Goal: Contribute content

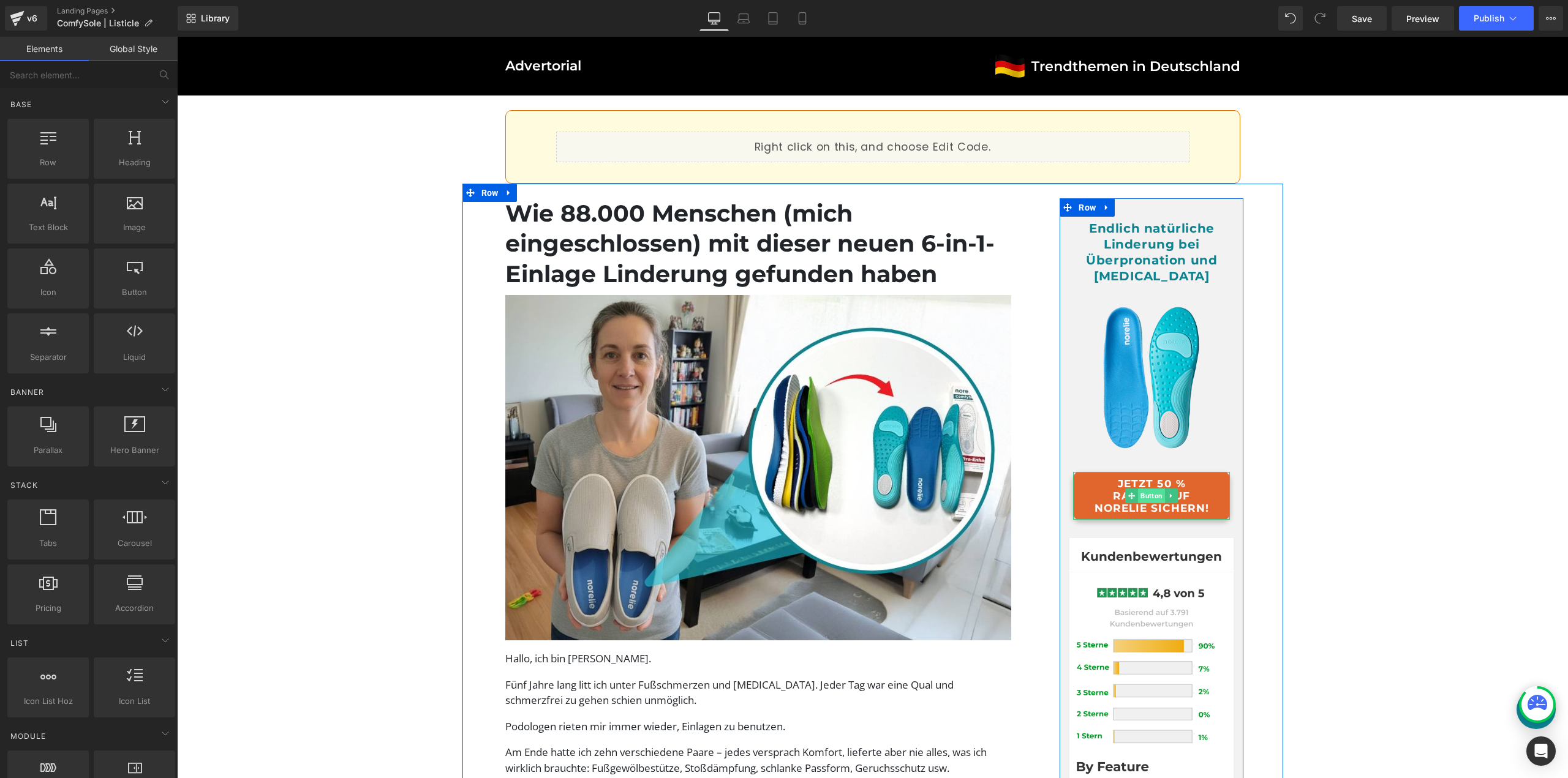
click at [1159, 501] on span "Button" at bounding box center [1152, 495] width 27 height 14
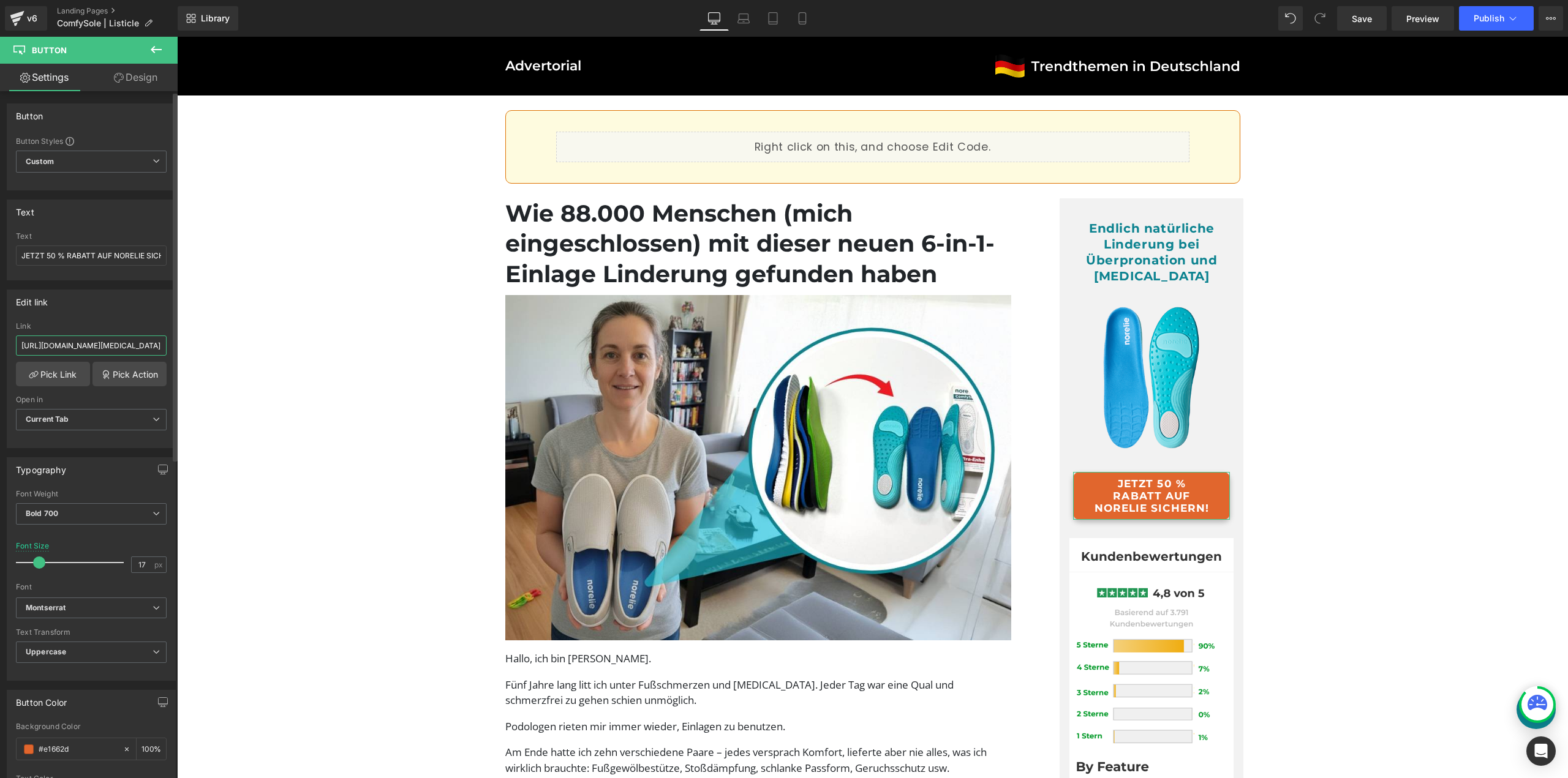
click at [88, 347] on input "[URL][DOMAIN_NAME][MEDICAL_DATA]" at bounding box center [92, 346] width 151 height 20
paste input "text"
type input "[URL][DOMAIN_NAME]"
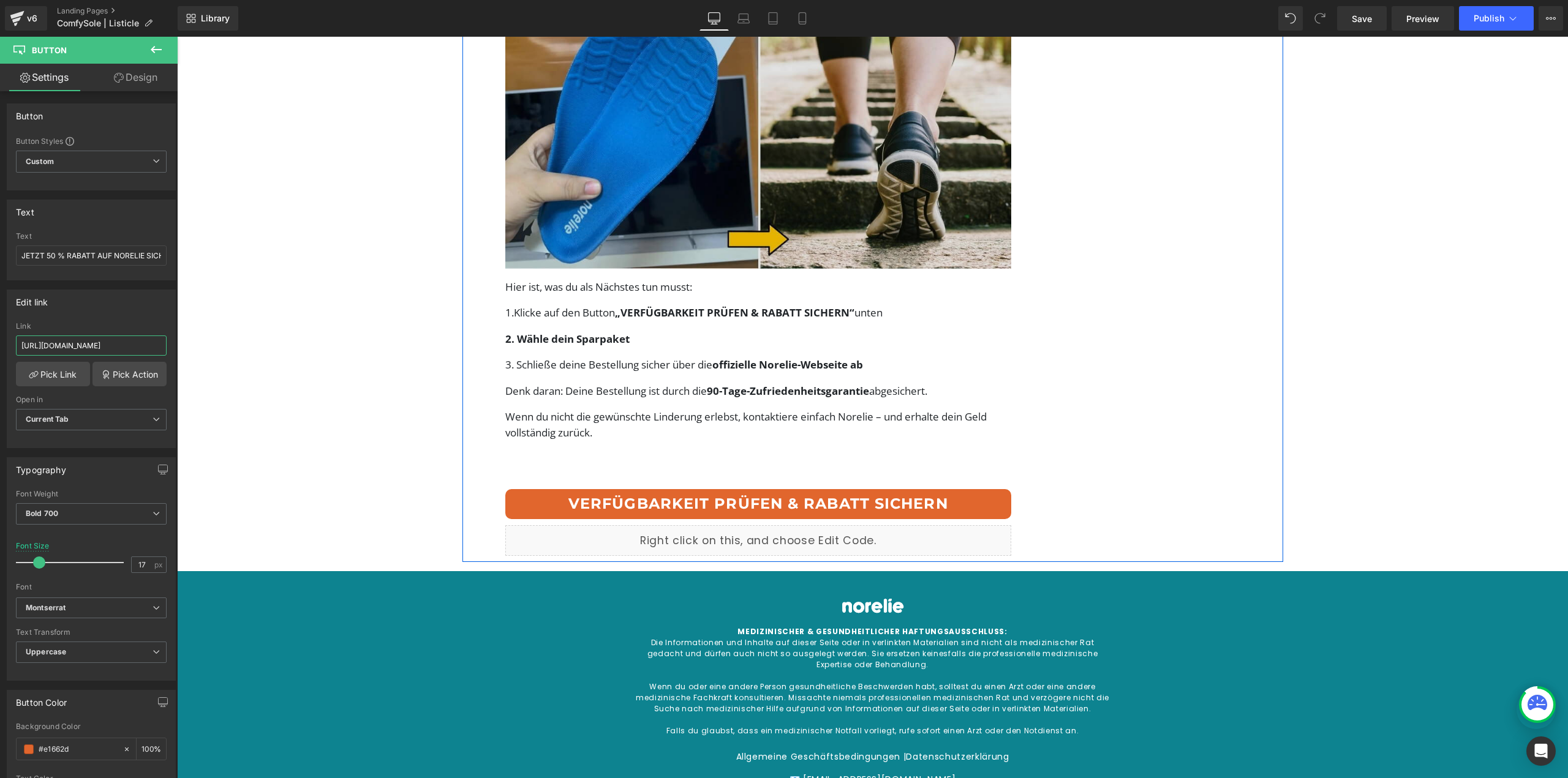
scroll to position [5137, 0]
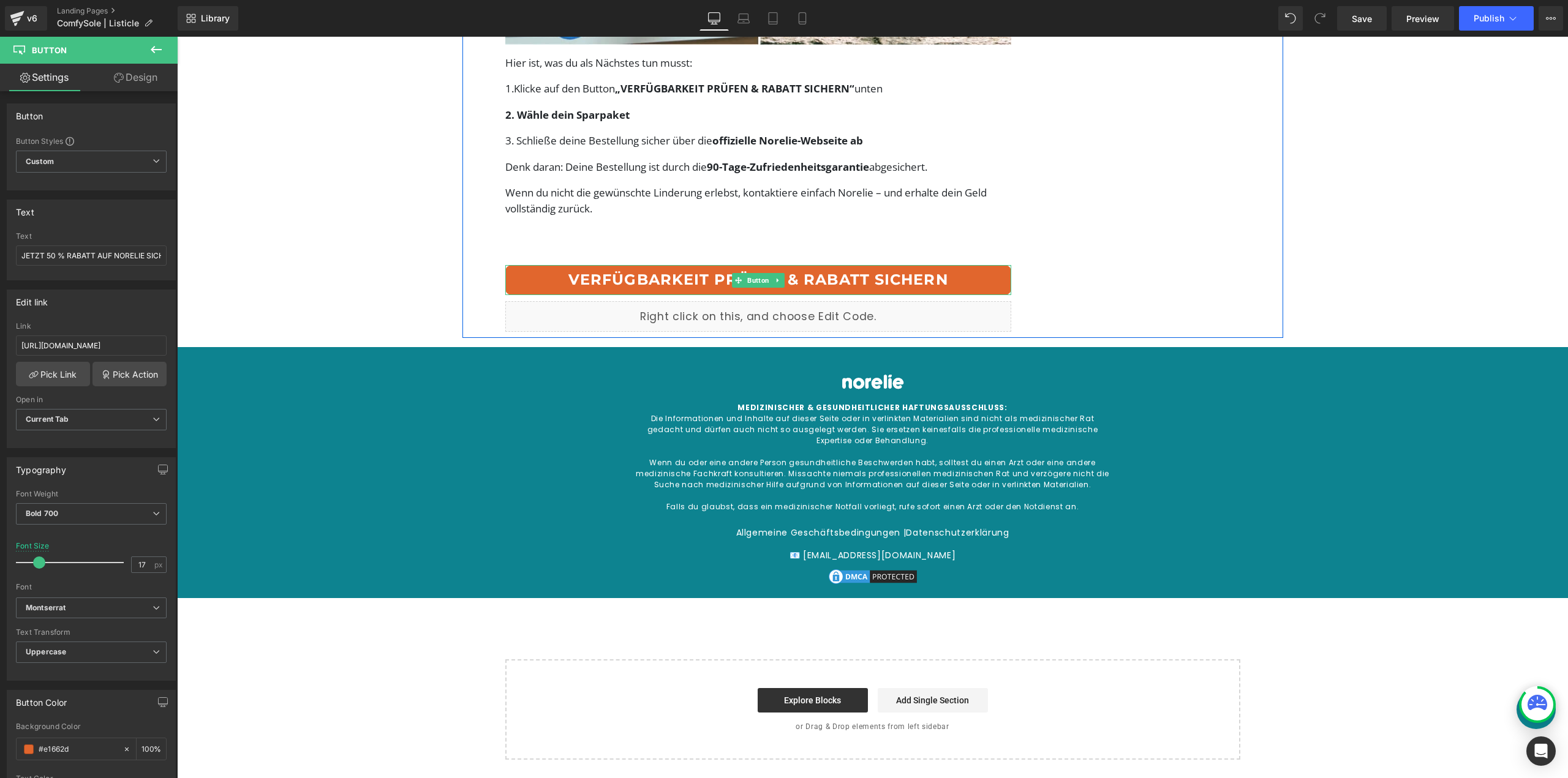
click at [848, 273] on link "VERFÜGBARKEIT PRÜFEN & RABATT SICHERN" at bounding box center [758, 281] width 506 height 31
click at [803, 281] on link "VERFÜGBARKEIT PRÜFEN & RABATT SICHERN" at bounding box center [758, 281] width 506 height 31
drag, startPoint x: 299, startPoint y: 386, endPoint x: 332, endPoint y: 385, distance: 33.0
click at [129, 342] on input "[URL][DOMAIN_NAME][MEDICAL_DATA]" at bounding box center [92, 346] width 151 height 20
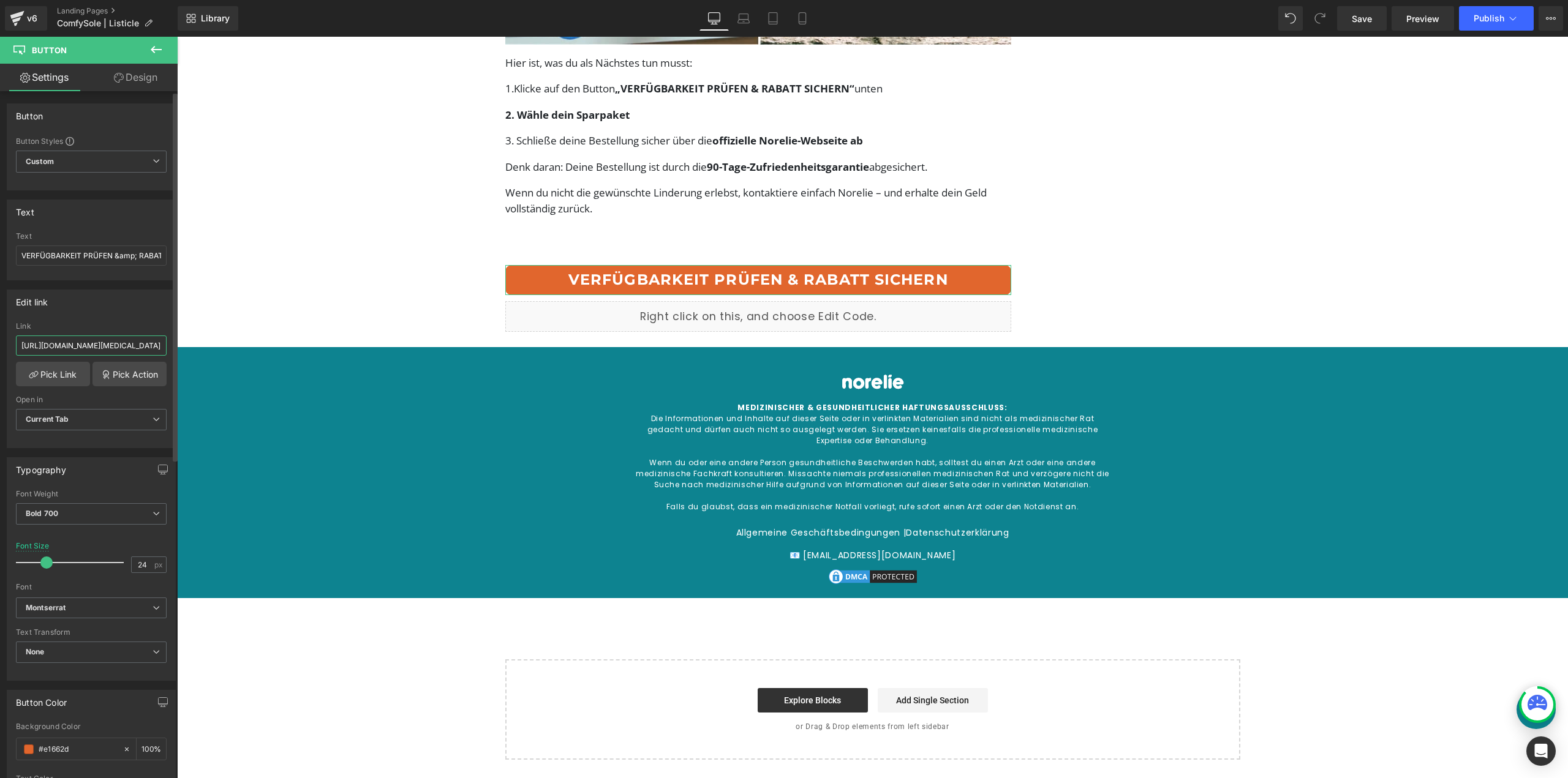
type input "[URL][DOMAIN_NAME]"
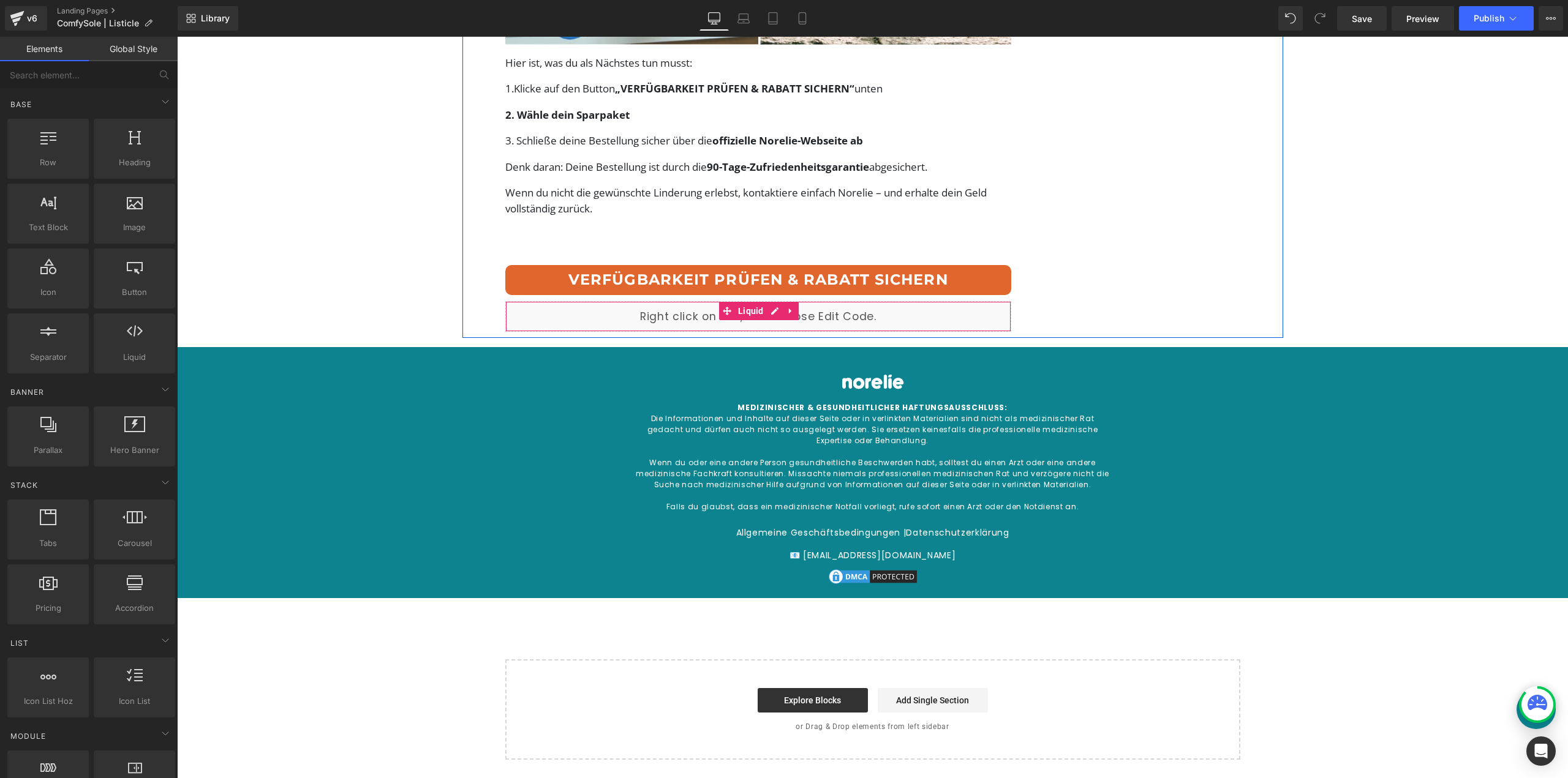
click at [594, 325] on div "Liquid" at bounding box center [758, 316] width 506 height 31
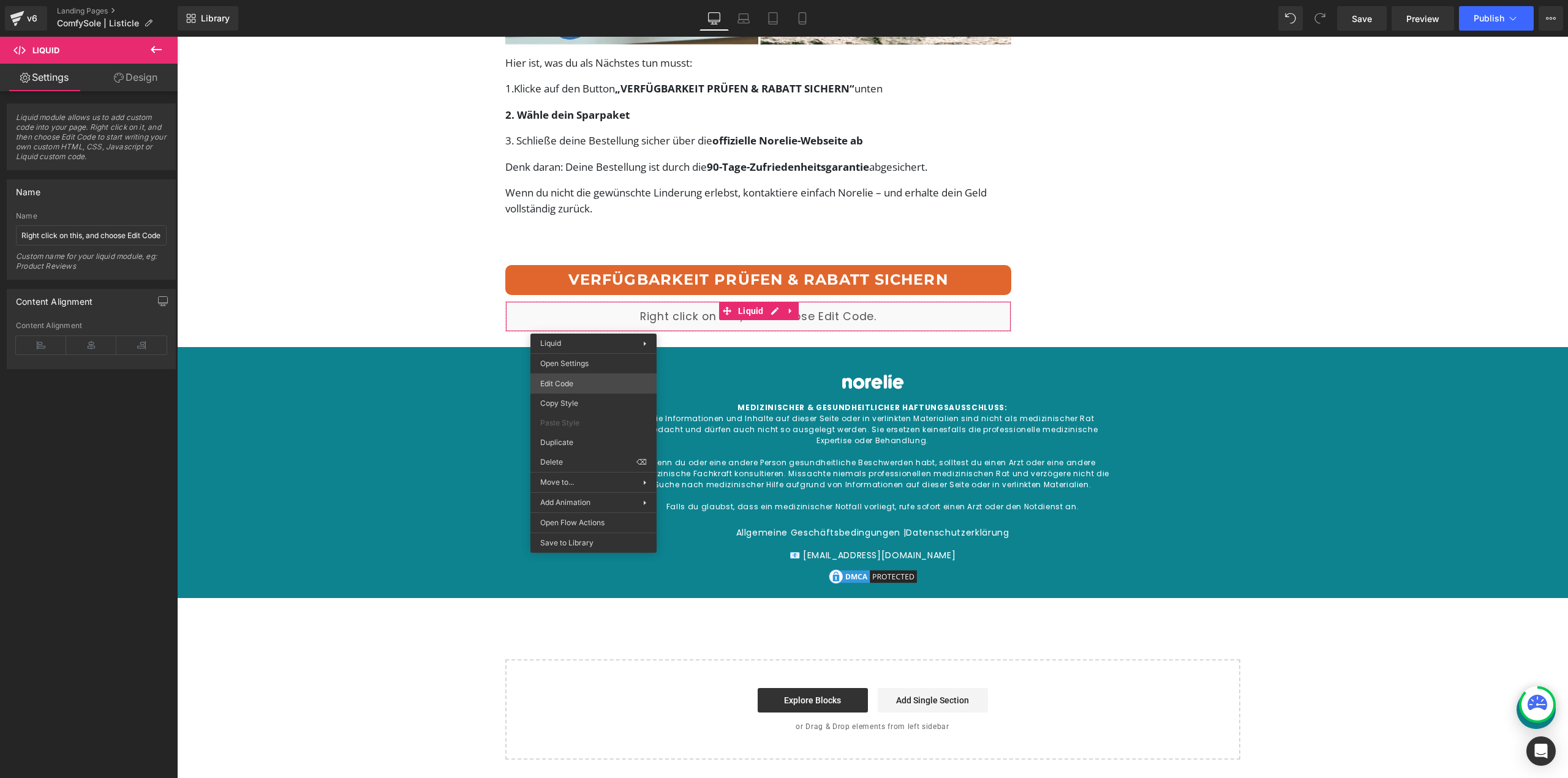
click at [585, 0] on div "Button You are previewing how the will restyle your page. You can not edit Elem…" at bounding box center [784, 0] width 1568 height 0
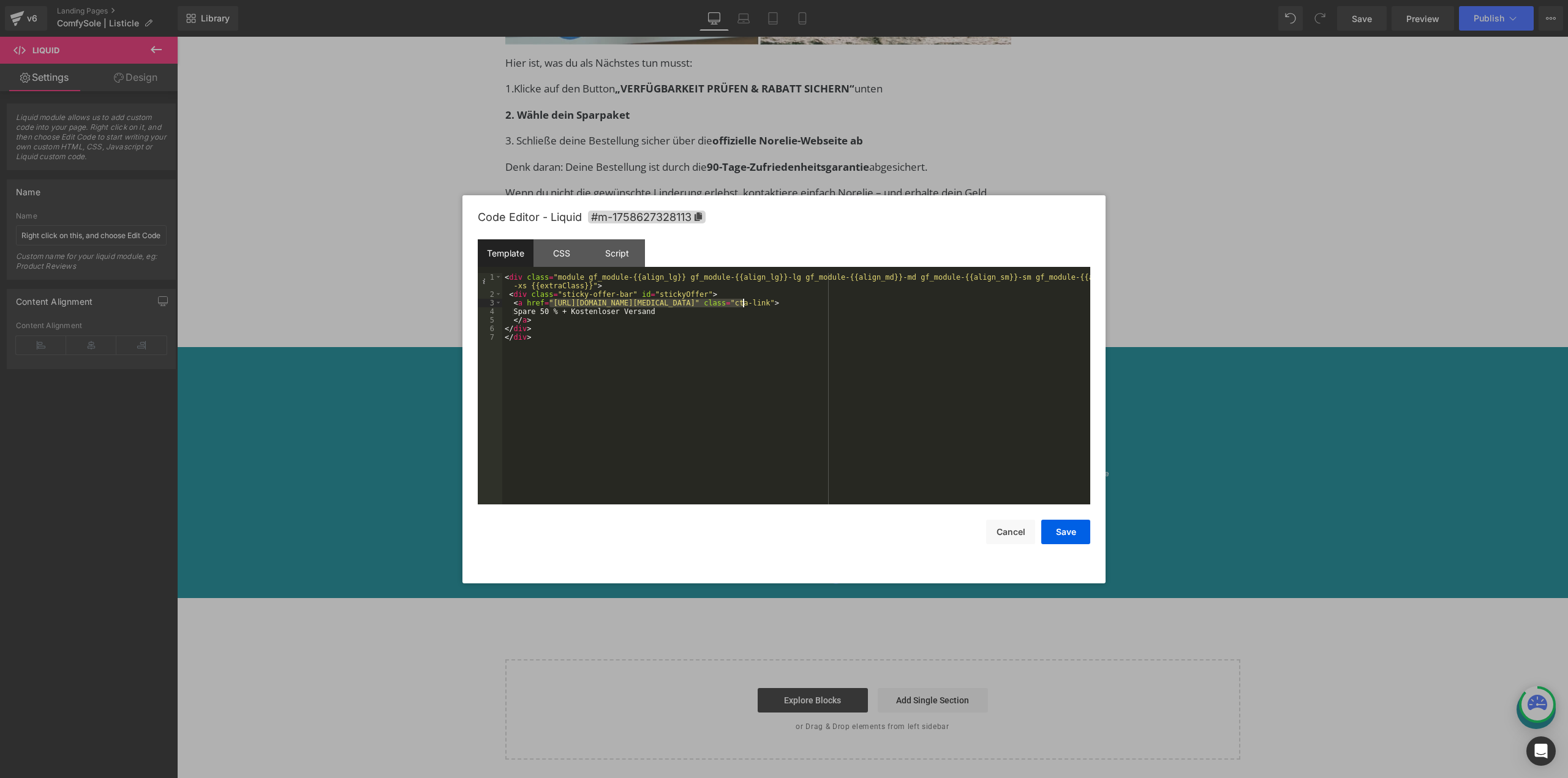
drag, startPoint x: 550, startPoint y: 302, endPoint x: 742, endPoint y: 305, distance: 192.0
click at [742, 305] on div "< div class = "module gf_module-{{align_lg}} gf_module-{{align_lg}}-lg gf_modul…" at bounding box center [795, 401] width 588 height 257
click at [1064, 529] on button "Save" at bounding box center [1066, 531] width 49 height 25
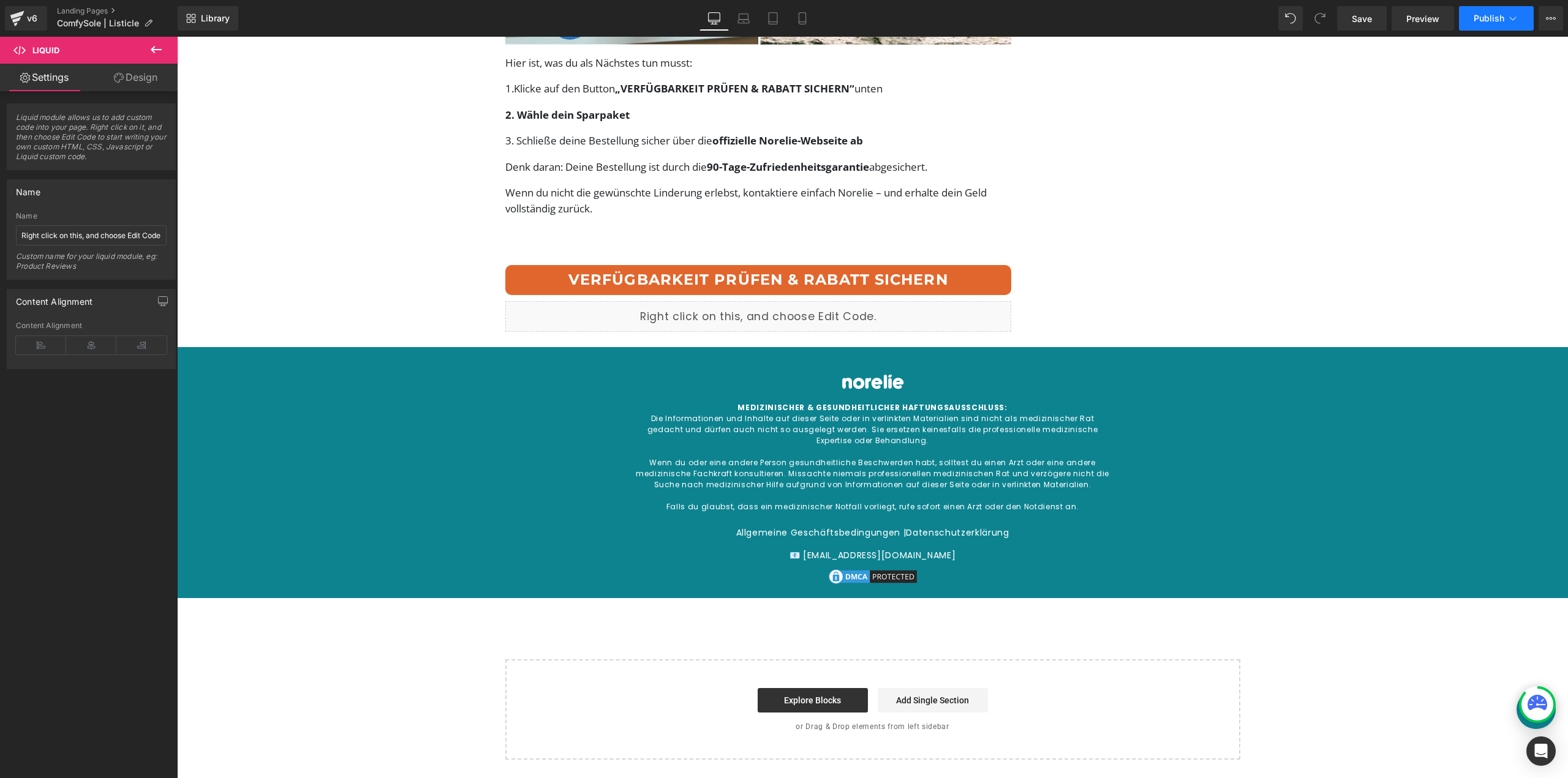
click at [1476, 24] on button "Publish" at bounding box center [1497, 18] width 75 height 25
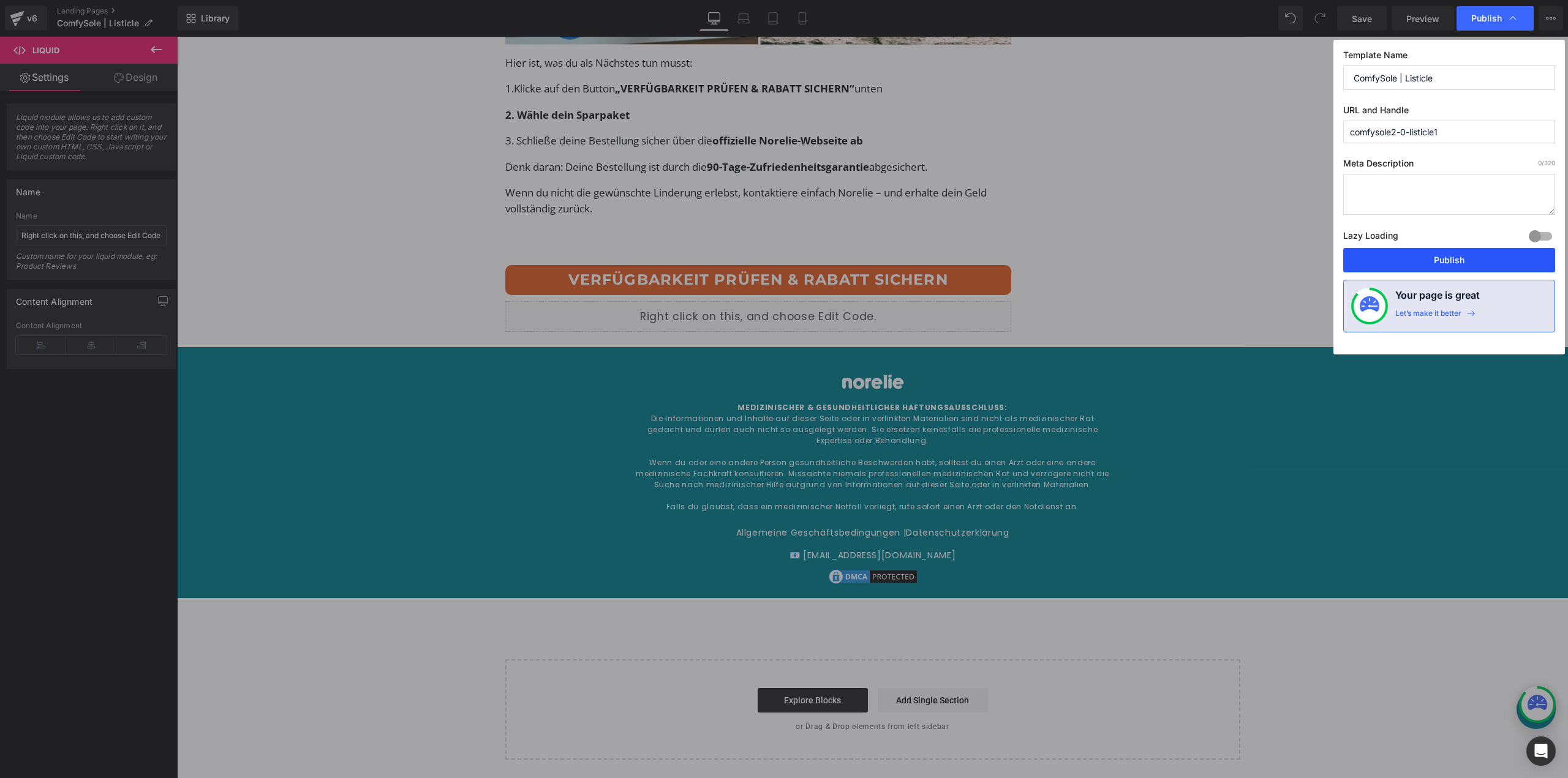
click at [1446, 261] on button "Publish" at bounding box center [1449, 260] width 212 height 25
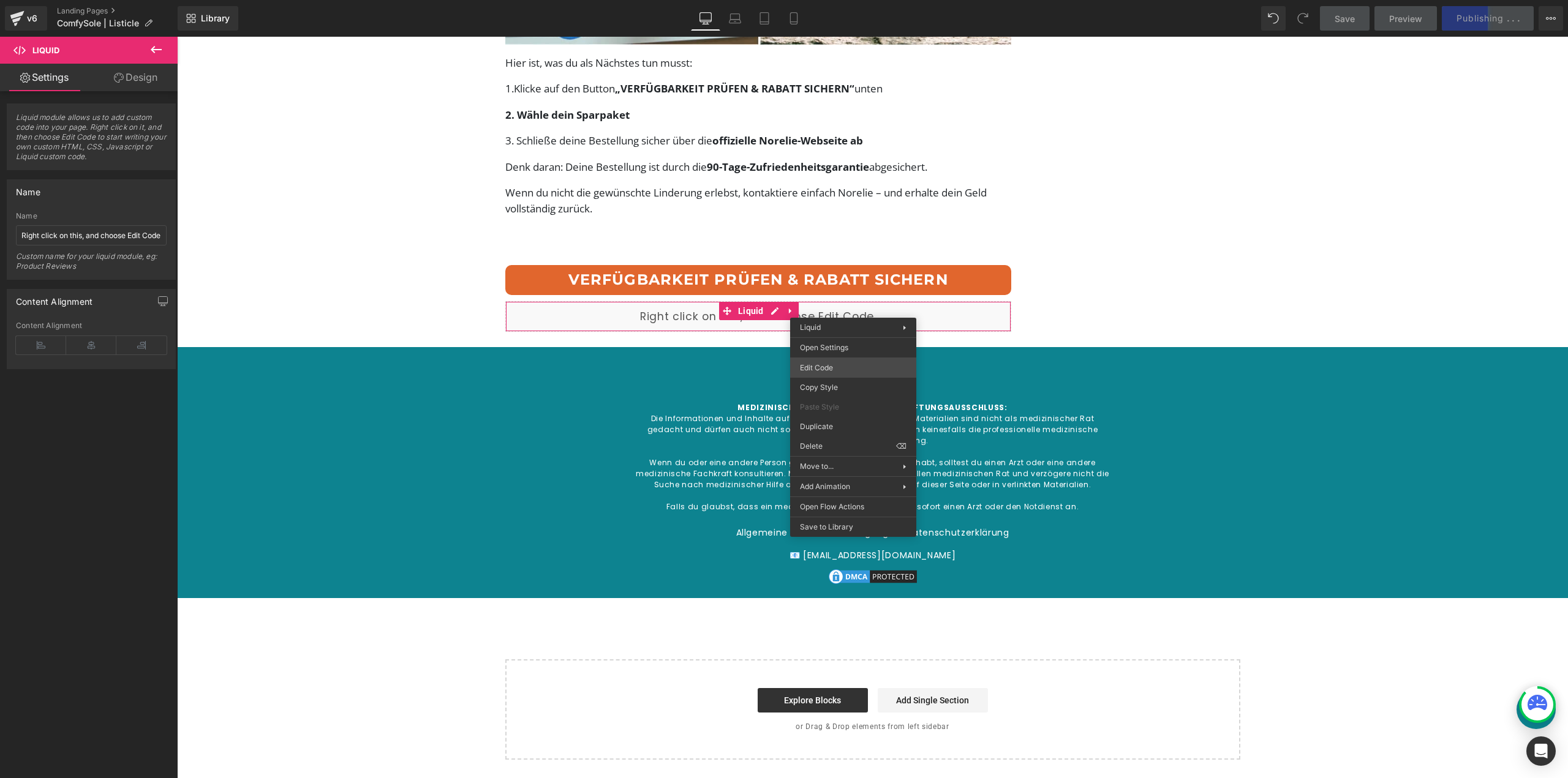
click at [848, 0] on div "Button You are previewing how the will restyle your page. You can not edit Elem…" at bounding box center [784, 0] width 1568 height 0
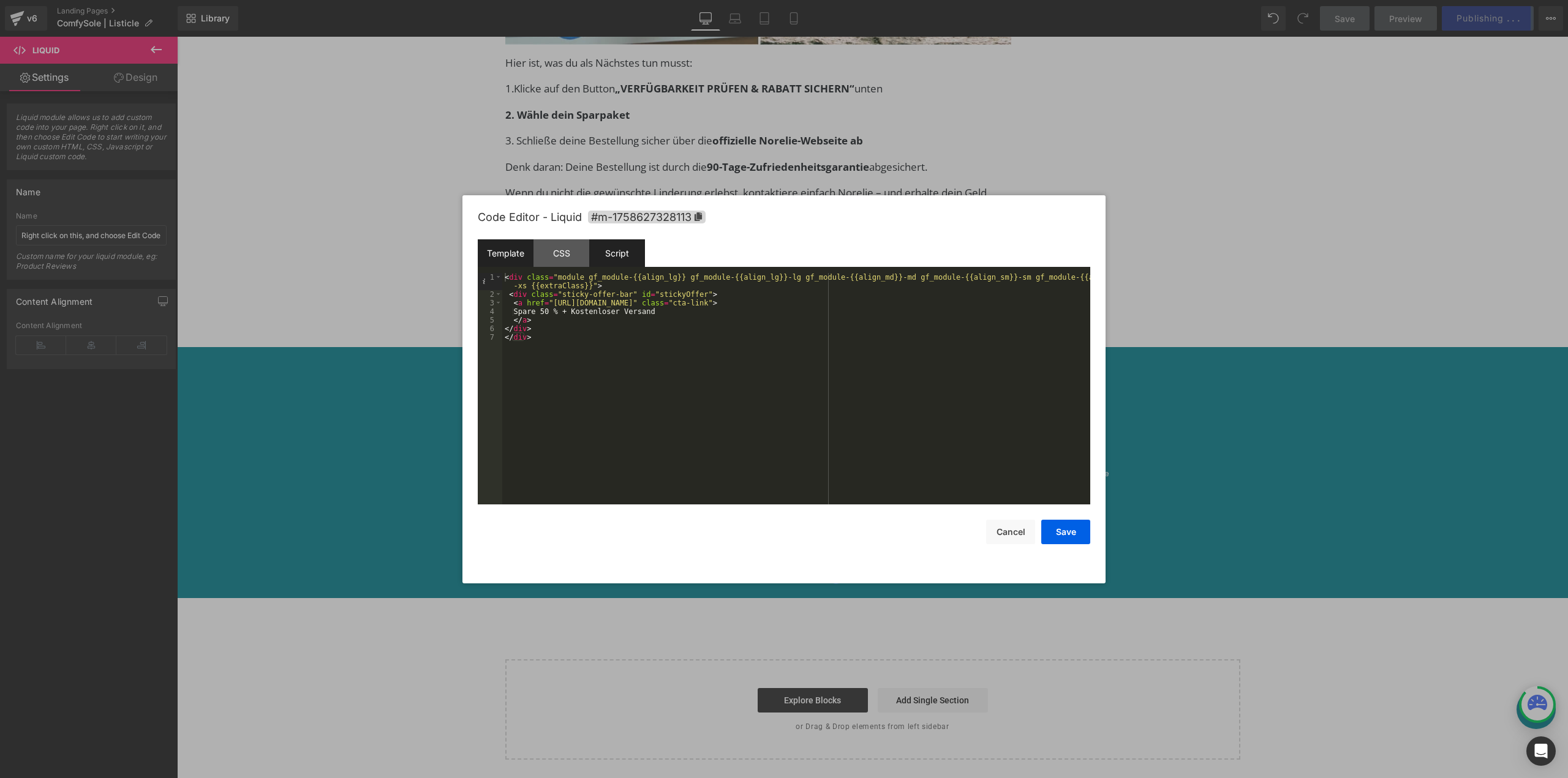
click at [612, 247] on div "Script" at bounding box center [617, 253] width 56 height 28
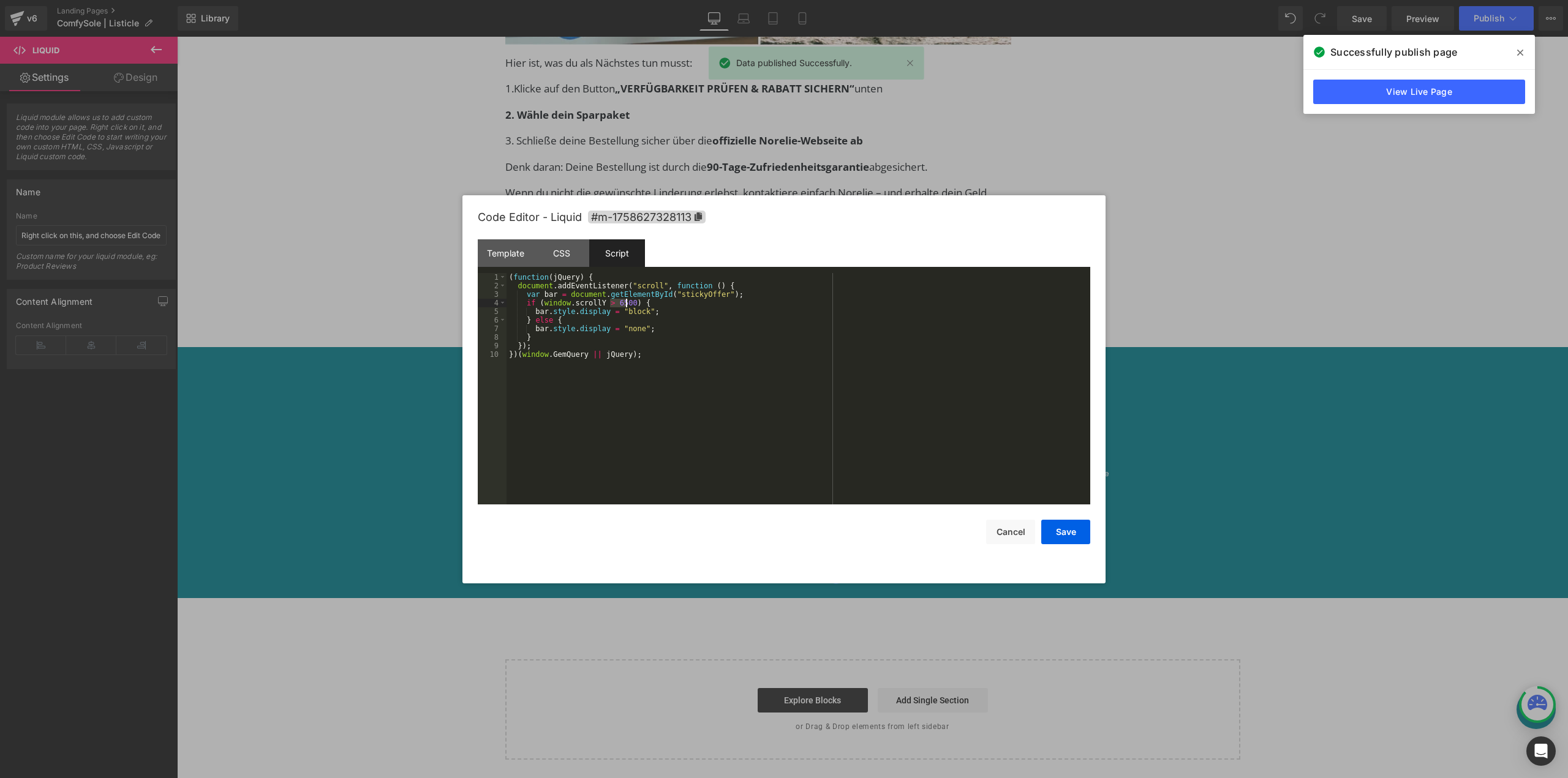
drag, startPoint x: 610, startPoint y: 304, endPoint x: 627, endPoint y: 303, distance: 17.0
click at [627, 303] on div "( function ( jQuery ) { document . addEventListener ( "scroll" , function ( ) {…" at bounding box center [798, 397] width 583 height 248
click at [1062, 532] on button "Save" at bounding box center [1066, 531] width 49 height 25
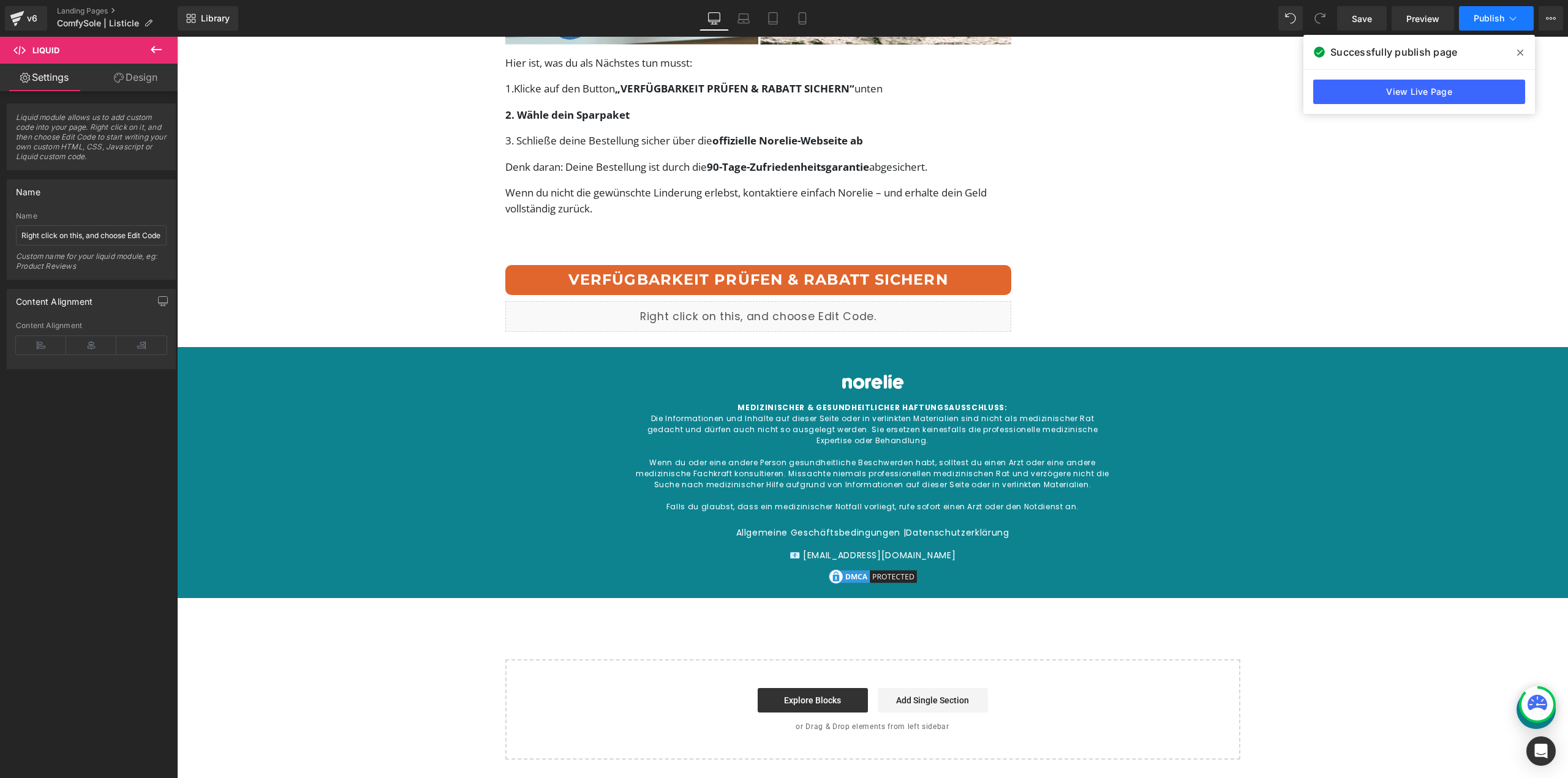
click at [1479, 9] on button "Publish" at bounding box center [1497, 18] width 75 height 25
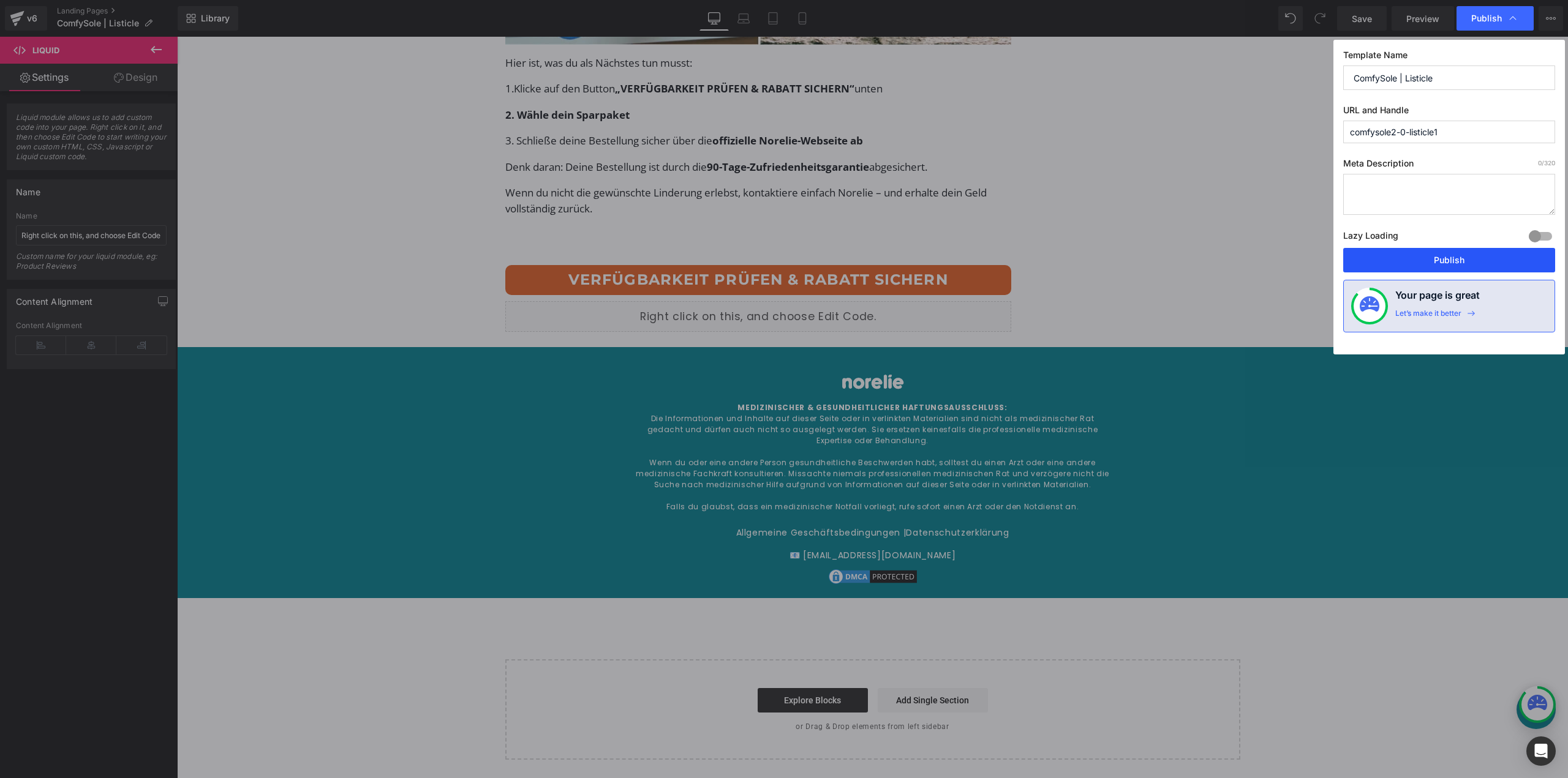
drag, startPoint x: 1453, startPoint y: 258, endPoint x: 1275, endPoint y: 220, distance: 182.0
click at [1453, 258] on button "Publish" at bounding box center [1449, 260] width 212 height 25
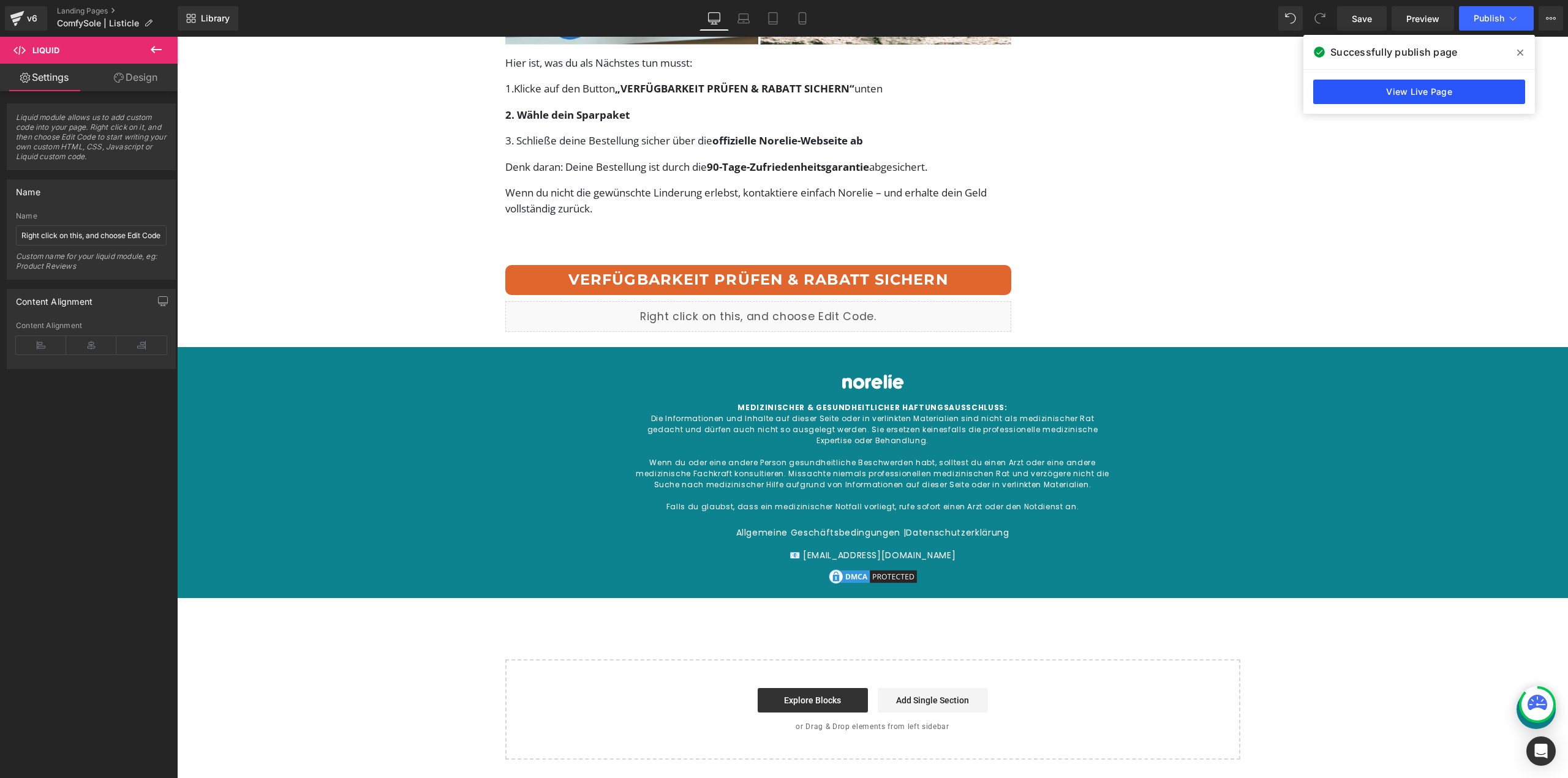
click at [1487, 101] on link "View Live Page" at bounding box center [1420, 92] width 212 height 25
